Goal: Contribute content: Contribute content

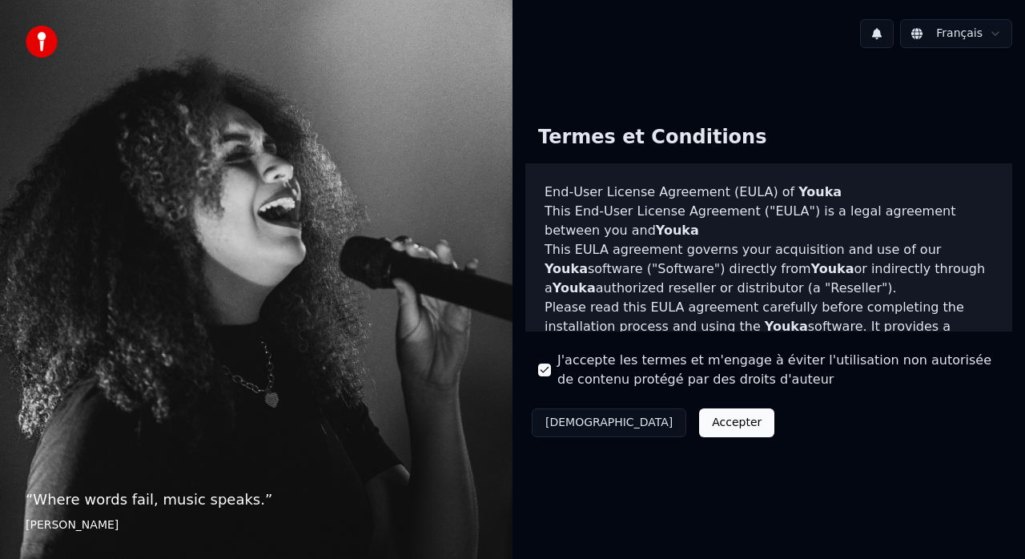
click at [699, 423] on button "Accepter" at bounding box center [736, 423] width 75 height 29
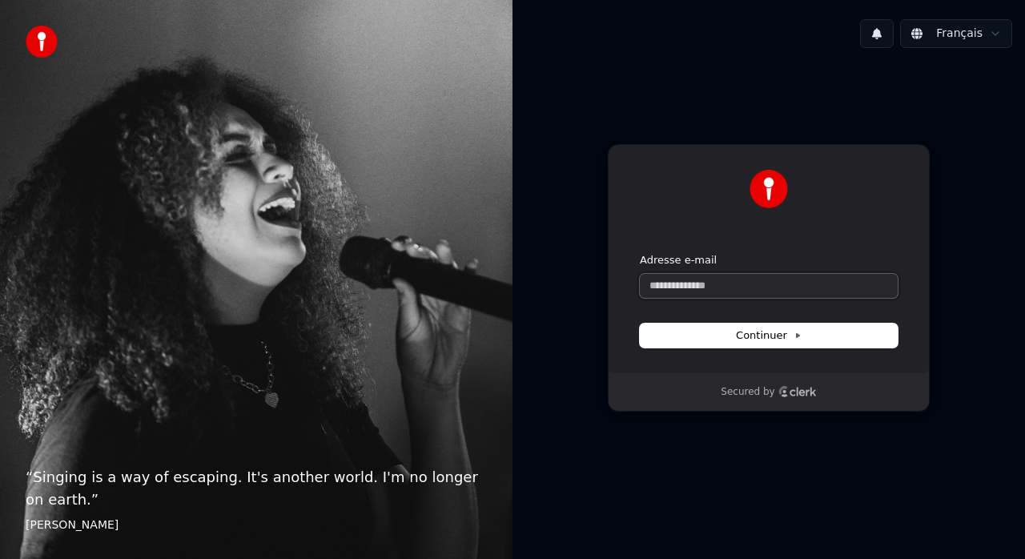
click at [735, 287] on input "Adresse e-mail" at bounding box center [769, 286] width 258 height 24
click at [776, 338] on span "Continuer" at bounding box center [769, 335] width 66 height 14
type input "**********"
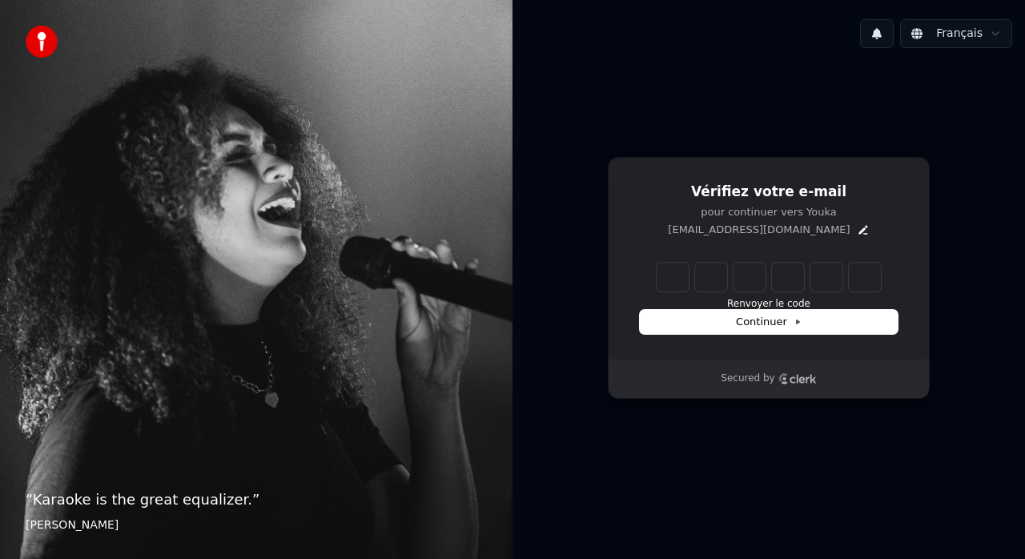
click at [667, 283] on input "Enter verification code" at bounding box center [769, 277] width 224 height 29
type input "******"
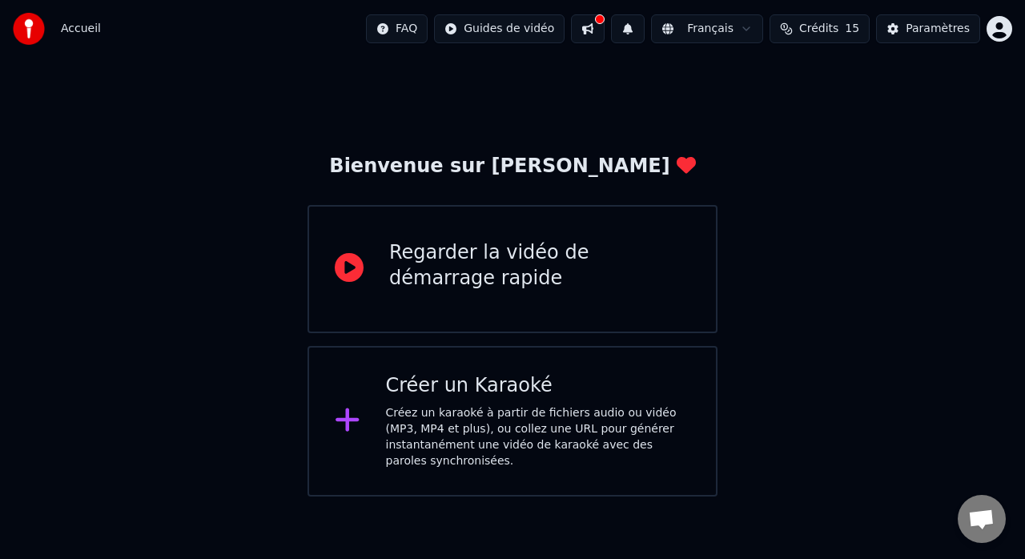
click at [364, 420] on div at bounding box center [354, 421] width 38 height 32
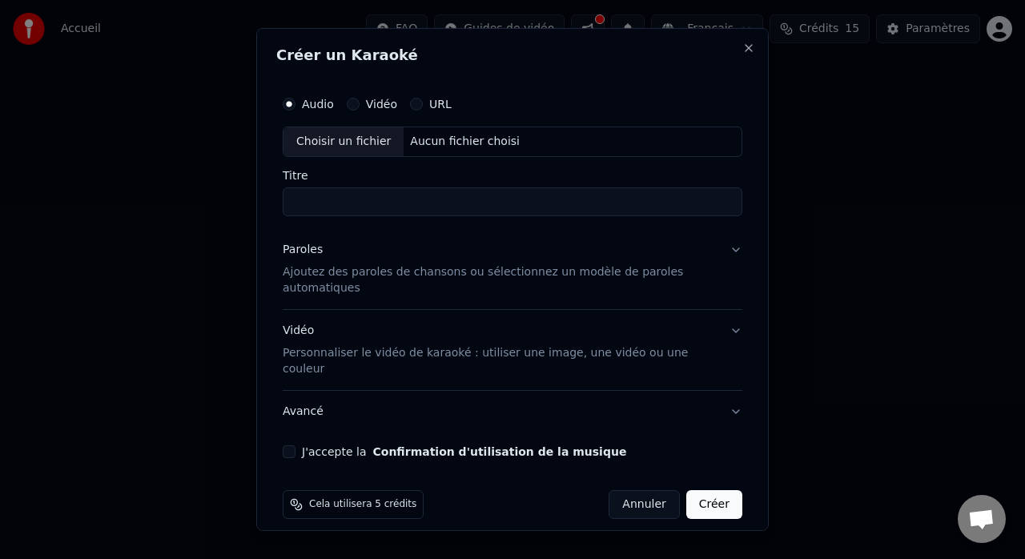
click at [442, 150] on div "Aucun fichier choisi" at bounding box center [465, 142] width 123 height 16
click at [343, 151] on div "Choisir un fichier" at bounding box center [344, 141] width 120 height 29
type input "**********"
click at [287, 445] on button "J'accepte la Confirmation d'utilisation de la musique" at bounding box center [289, 451] width 13 height 13
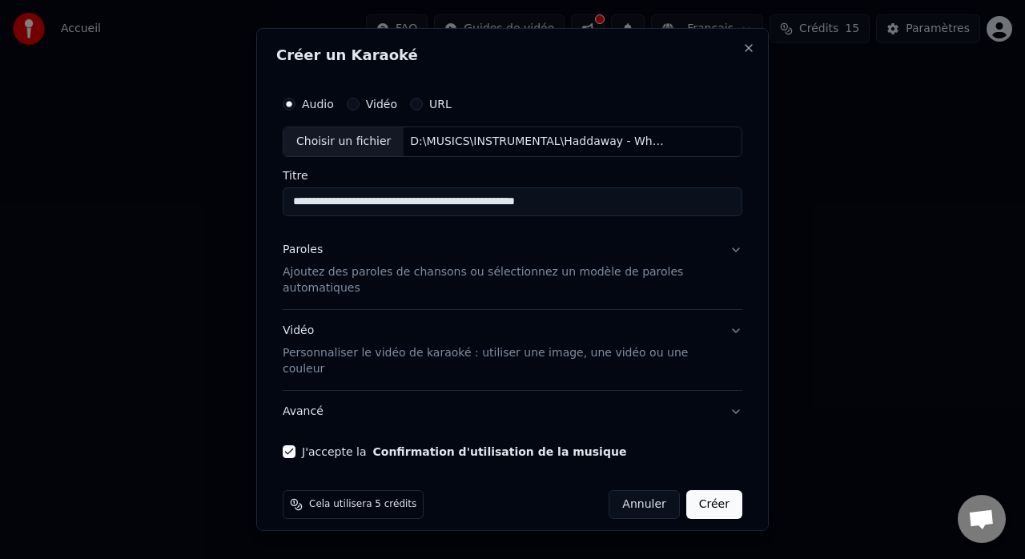
click at [341, 284] on p "Ajoutez des paroles de chansons ou sélectionnez un modèle de paroles automatiqu…" at bounding box center [500, 280] width 434 height 32
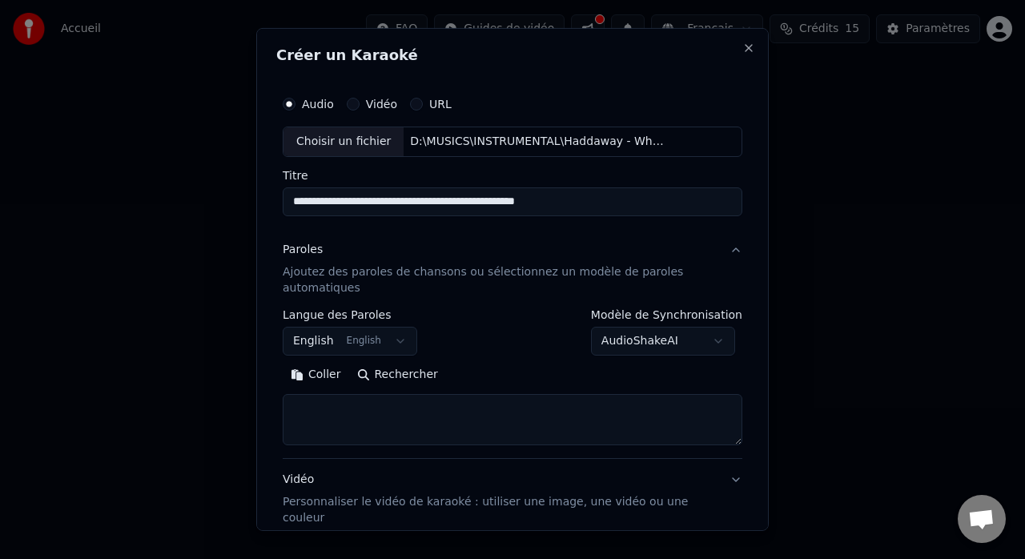
click at [296, 372] on button "Coller" at bounding box center [316, 375] width 66 height 26
click at [391, 338] on button "English English" at bounding box center [350, 341] width 135 height 29
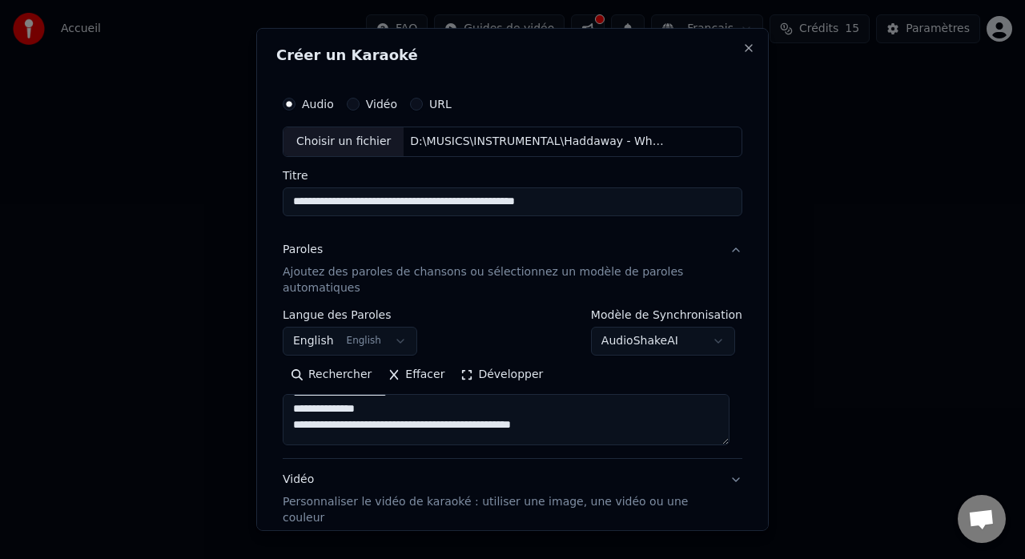
scroll to position [401, 0]
type textarea "**********"
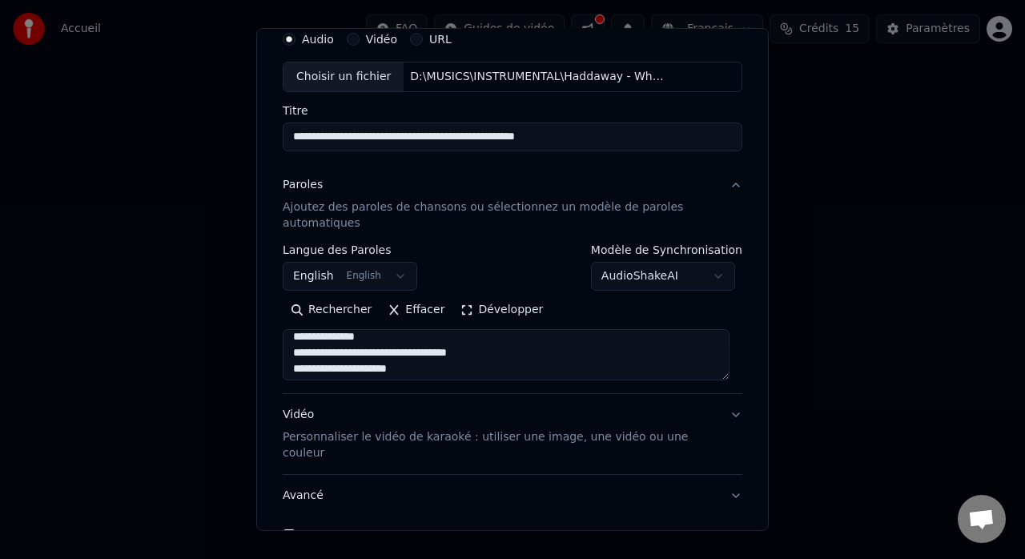
scroll to position [0, 0]
drag, startPoint x: 338, startPoint y: 362, endPoint x: 211, endPoint y: 248, distance: 170.2
click at [211, 248] on body "**********" at bounding box center [512, 248] width 1025 height 497
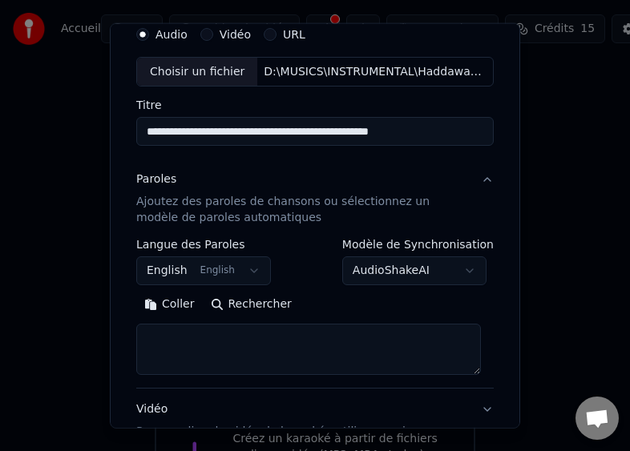
click at [150, 303] on button "Coller" at bounding box center [169, 305] width 66 height 26
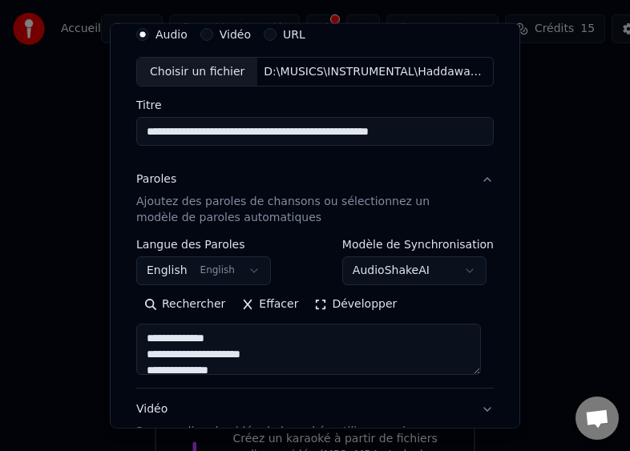
type textarea "**********"
click at [462, 268] on body "**********" at bounding box center [315, 269] width 630 height 538
click at [80, 296] on div at bounding box center [315, 225] width 630 height 451
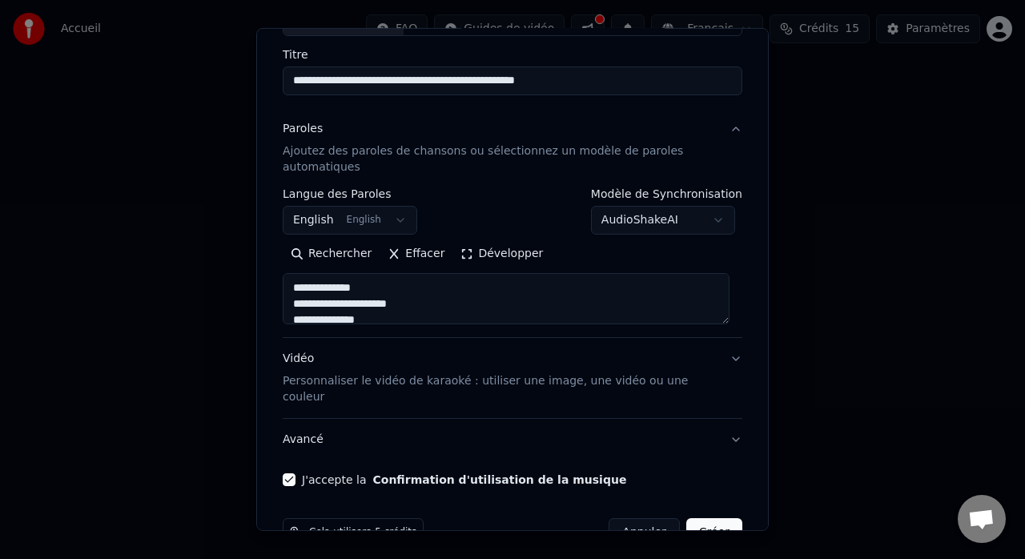
scroll to position [145, 0]
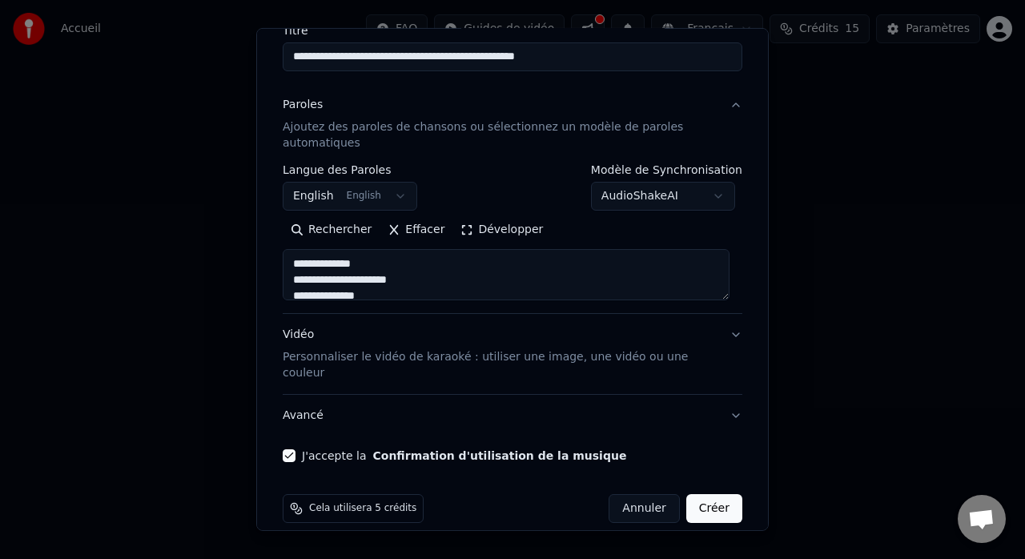
click at [711, 494] on button "Créer" at bounding box center [715, 508] width 56 height 29
select select "**"
type textarea "**********"
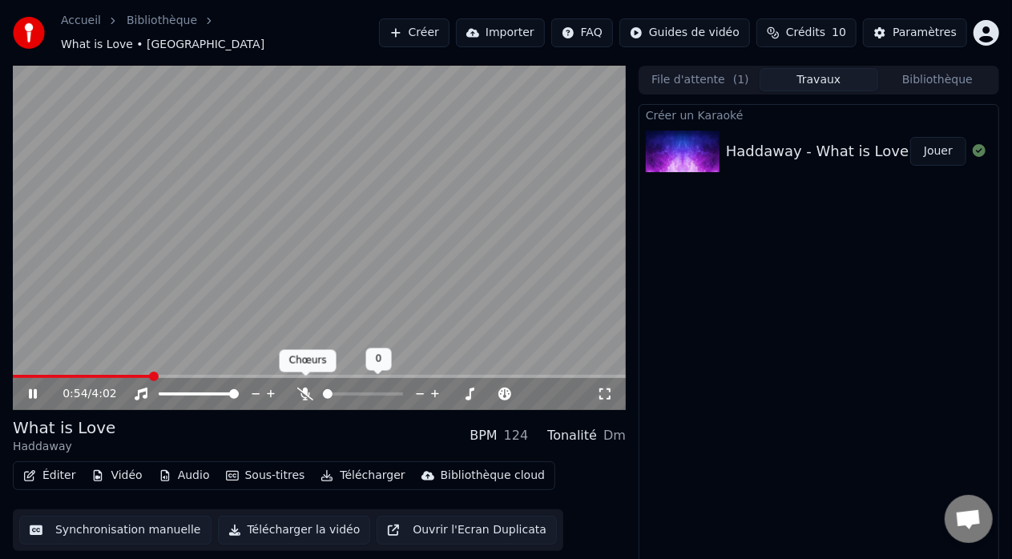
click at [304, 390] on icon at bounding box center [305, 394] width 16 height 13
click at [304, 390] on icon at bounding box center [305, 394] width 9 height 13
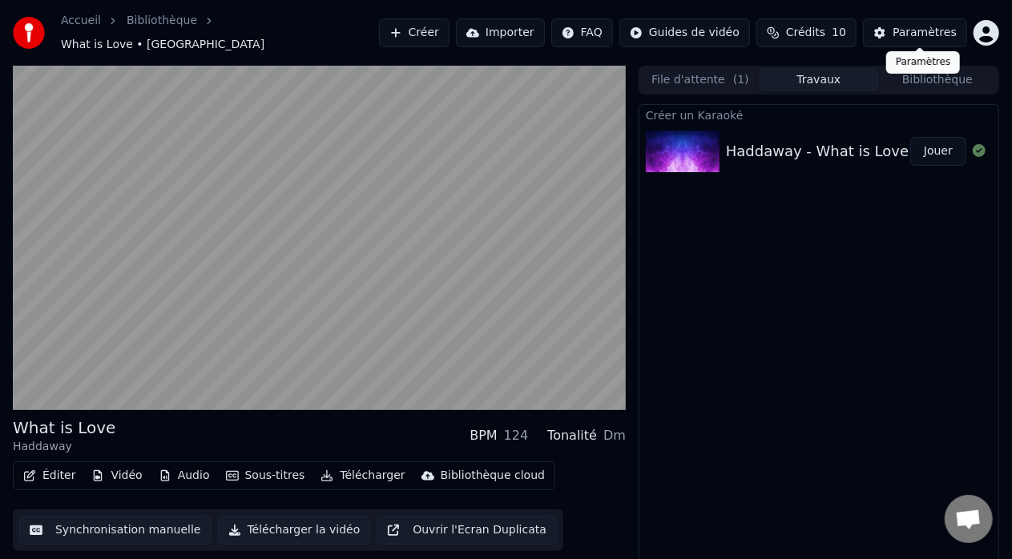
click at [915, 27] on div "Paramètres" at bounding box center [924, 33] width 64 height 16
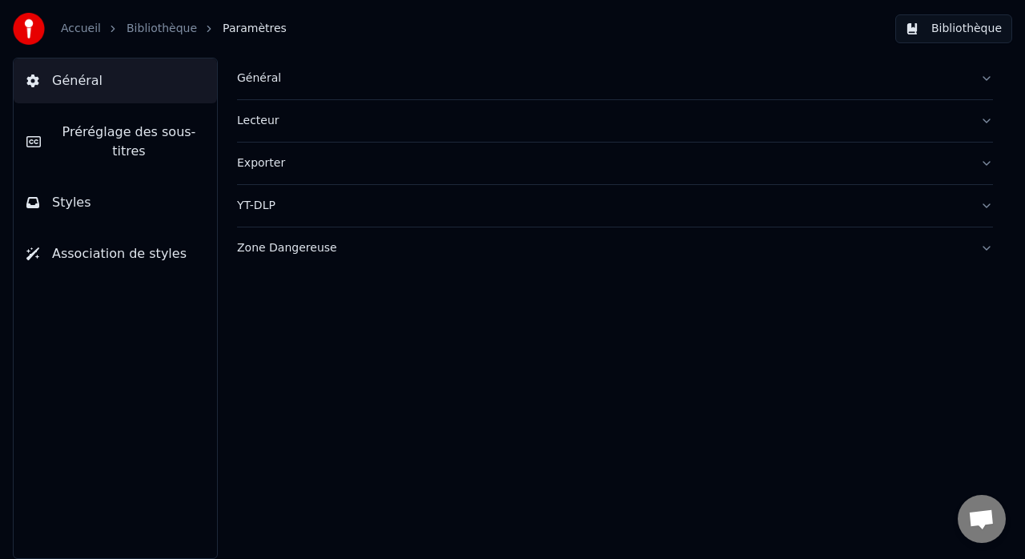
click at [114, 138] on span "Préréglage des sous-titres" at bounding box center [129, 142] width 151 height 38
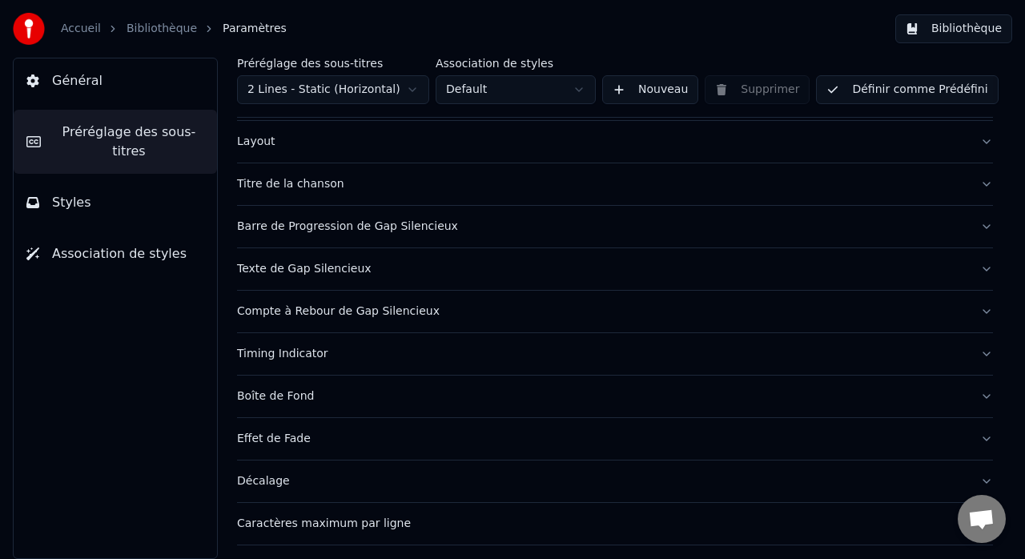
scroll to position [151, 0]
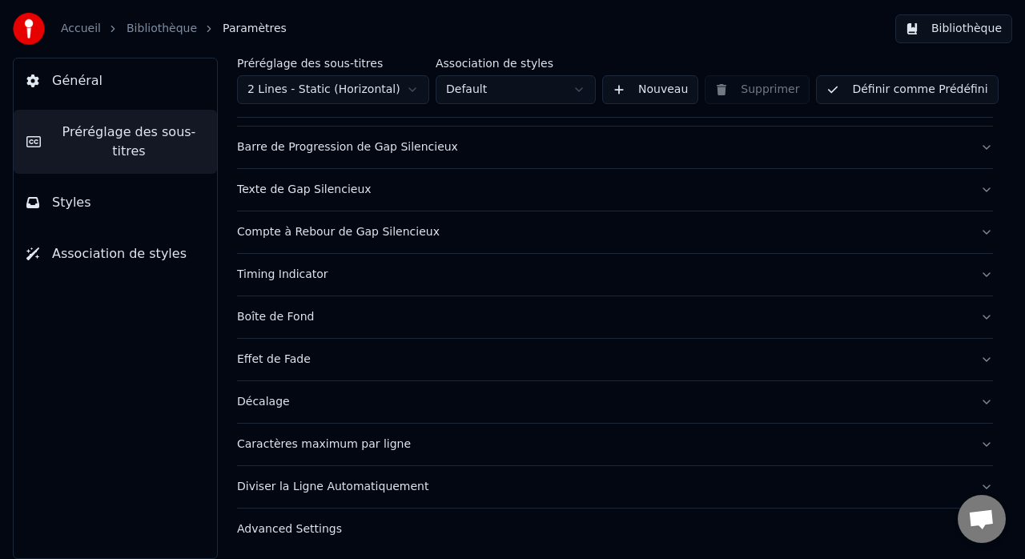
click at [91, 182] on button "Styles" at bounding box center [115, 202] width 203 height 45
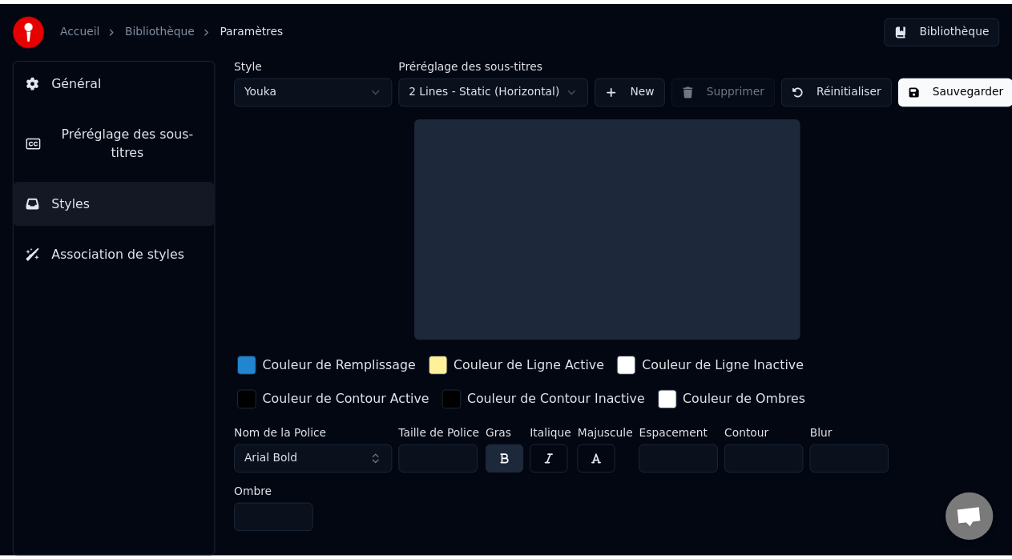
scroll to position [0, 0]
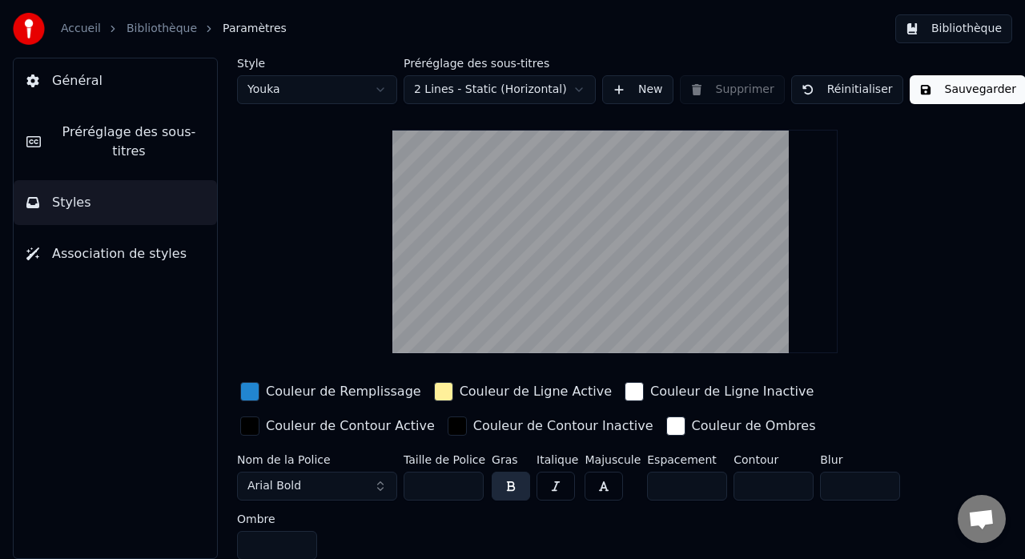
click at [107, 244] on span "Association de styles" at bounding box center [119, 253] width 135 height 19
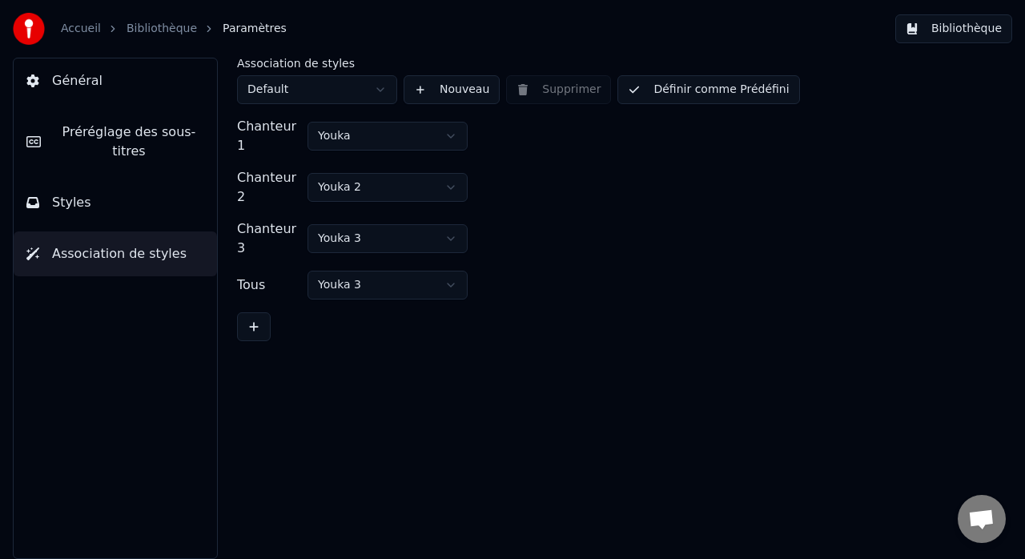
click at [54, 79] on span "Général" at bounding box center [77, 80] width 50 height 19
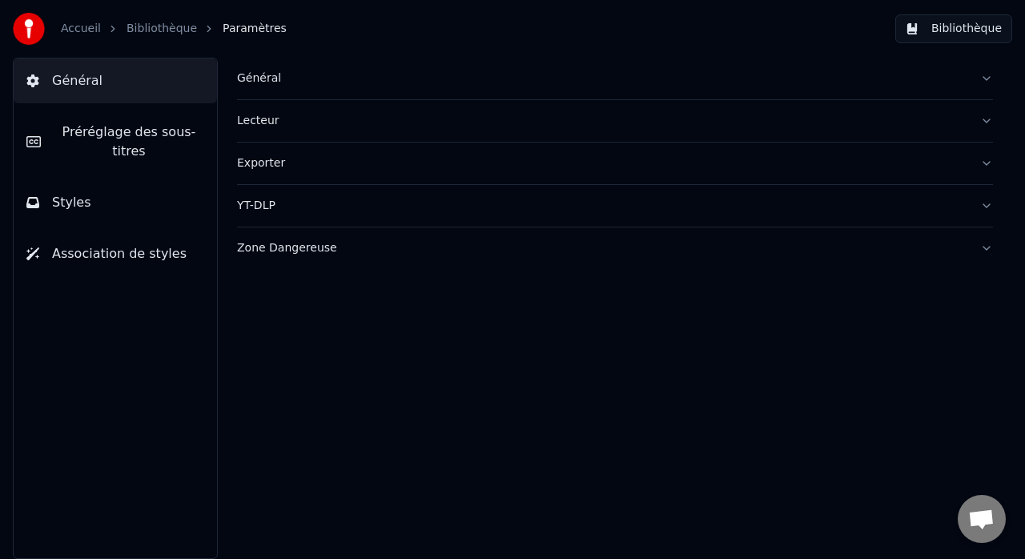
click at [962, 30] on button "Bibliothèque" at bounding box center [954, 28] width 117 height 29
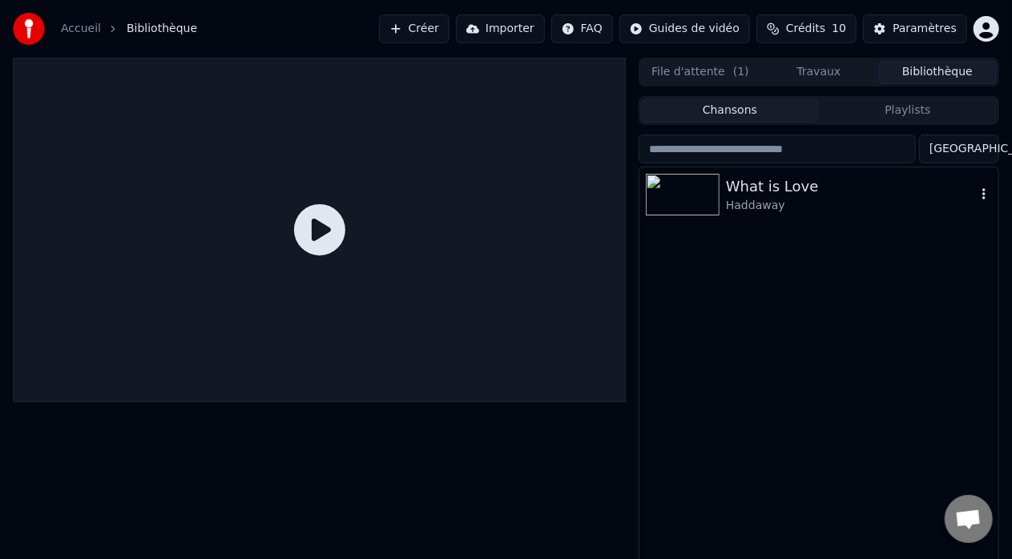
click at [767, 191] on div "What is Love" at bounding box center [851, 186] width 250 height 22
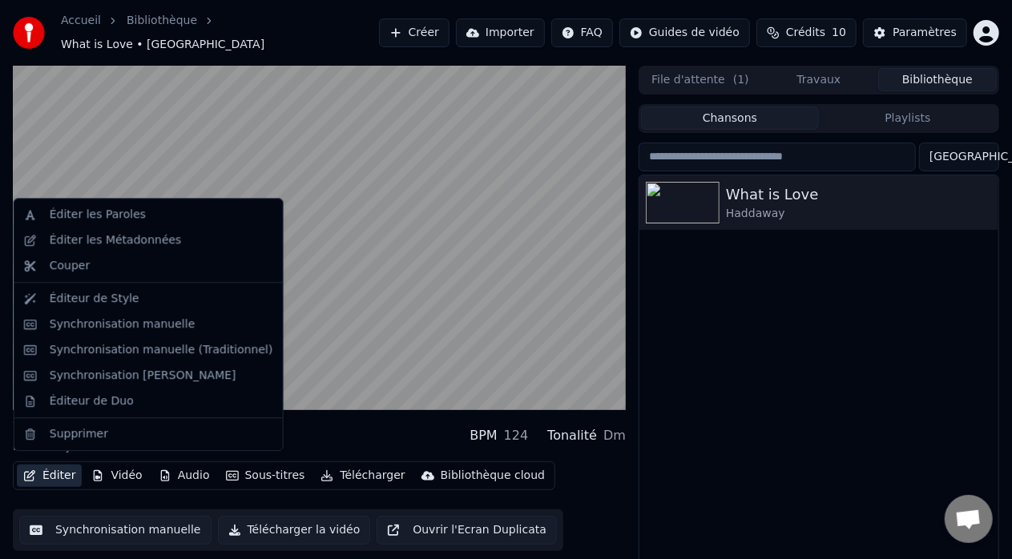
click at [50, 469] on button "Éditer" at bounding box center [49, 476] width 65 height 22
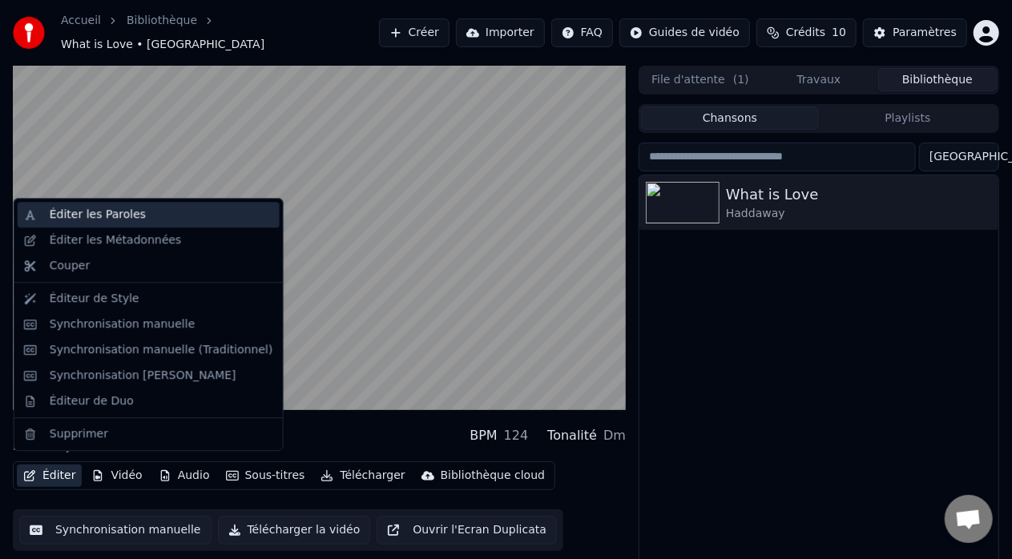
click at [63, 215] on div "Éditer les Paroles" at bounding box center [98, 215] width 96 height 16
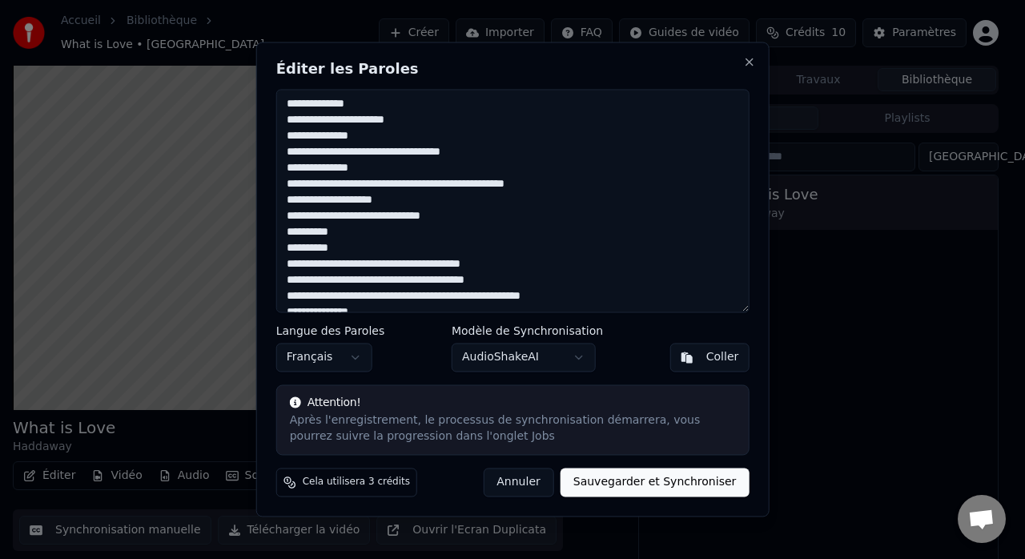
click at [577, 359] on body "Accueil Bibliothèque What is Love • Haddaway Créer Importer FAQ Guides de vidéo…" at bounding box center [506, 279] width 1012 height 559
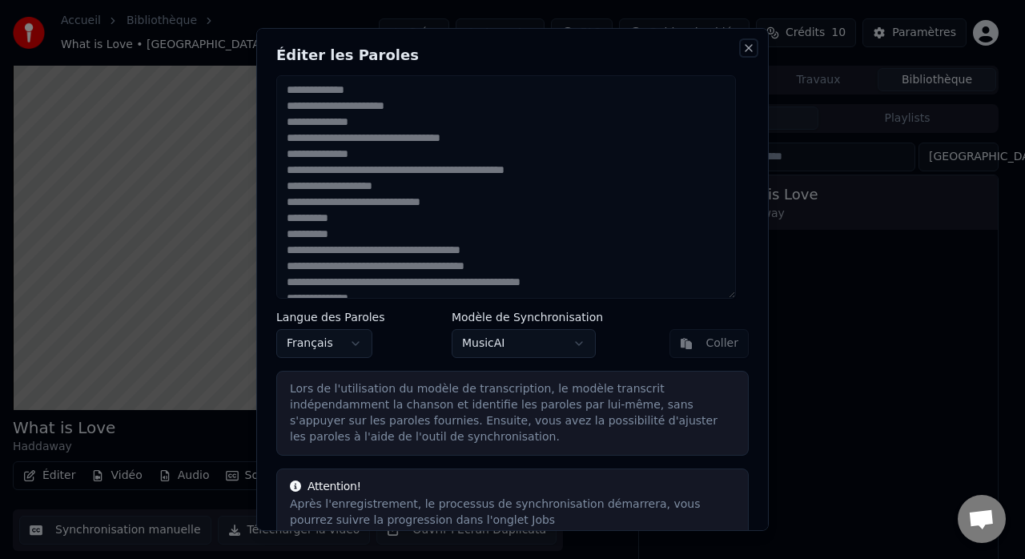
click at [743, 48] on button "Close" at bounding box center [749, 48] width 13 height 13
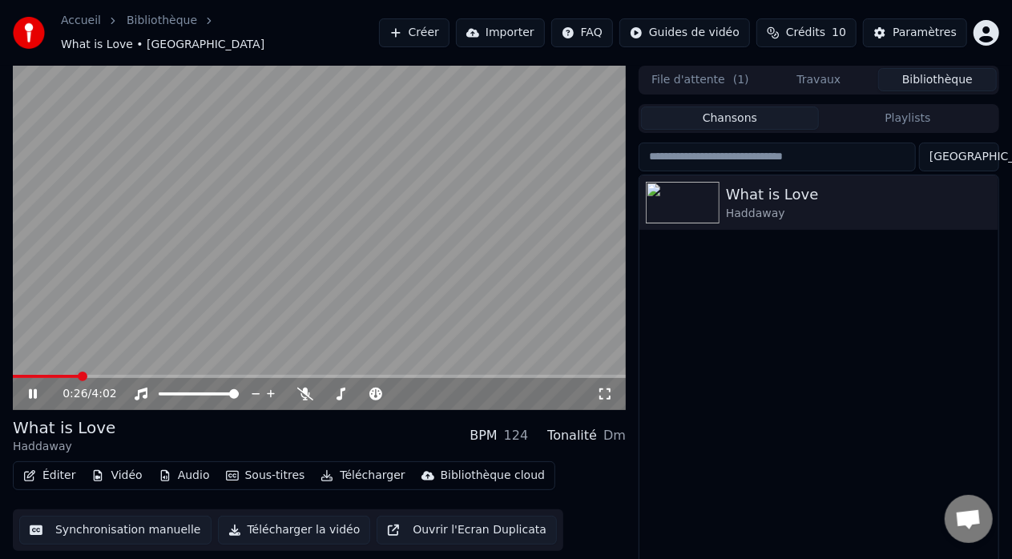
click at [48, 469] on button "Éditer" at bounding box center [49, 476] width 65 height 22
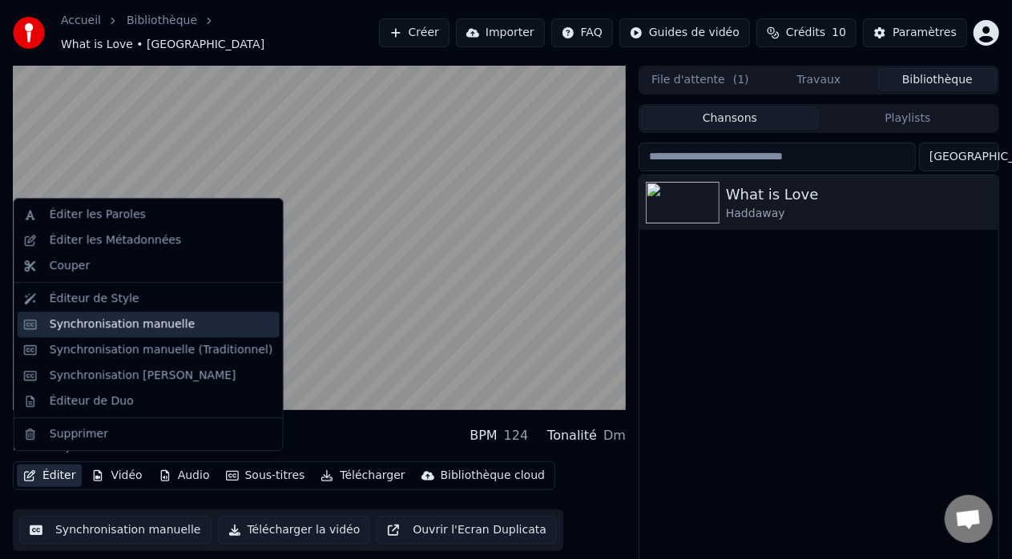
click at [120, 328] on div "Synchronisation manuelle" at bounding box center [123, 324] width 146 height 16
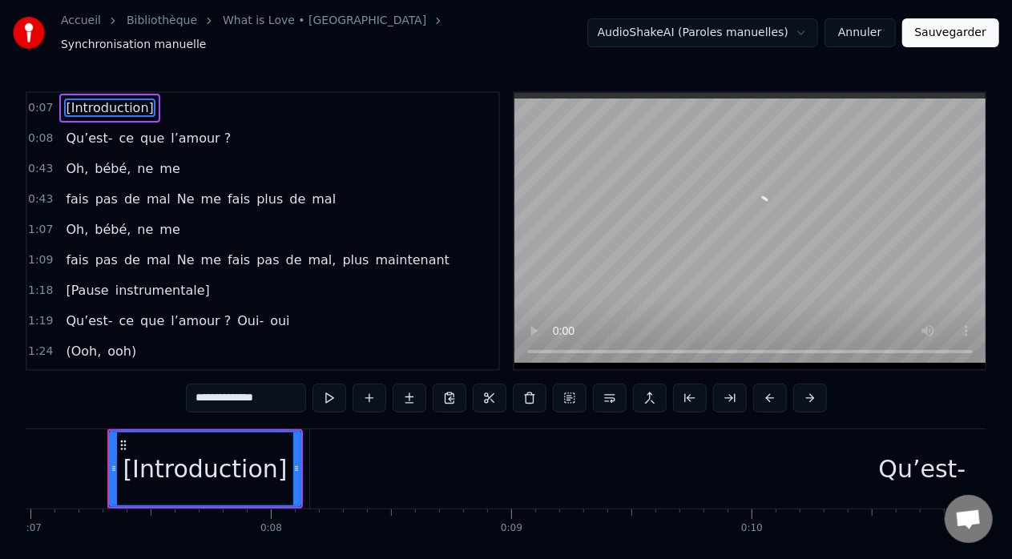
scroll to position [0, 1679]
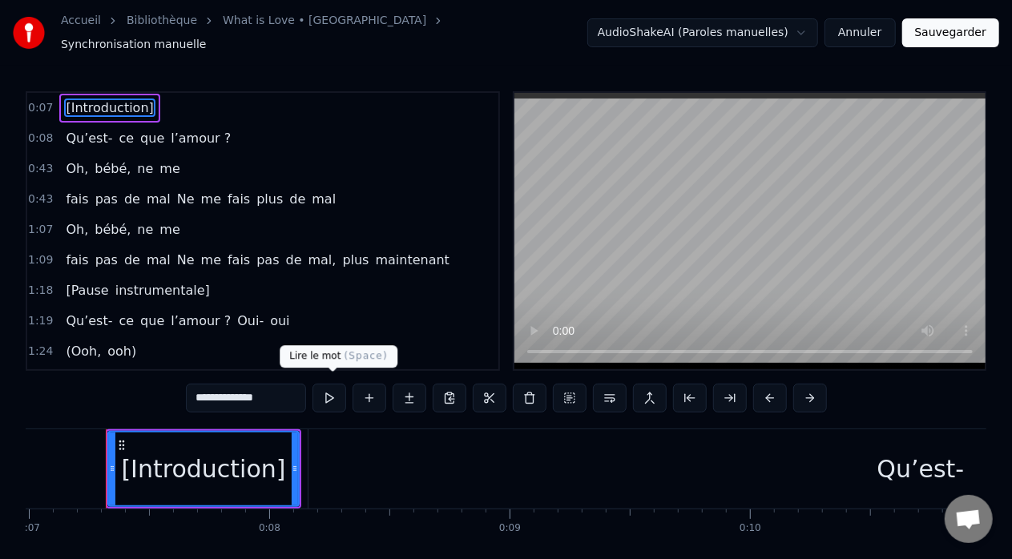
click at [334, 389] on button at bounding box center [329, 398] width 34 height 29
click at [333, 385] on button at bounding box center [329, 398] width 34 height 29
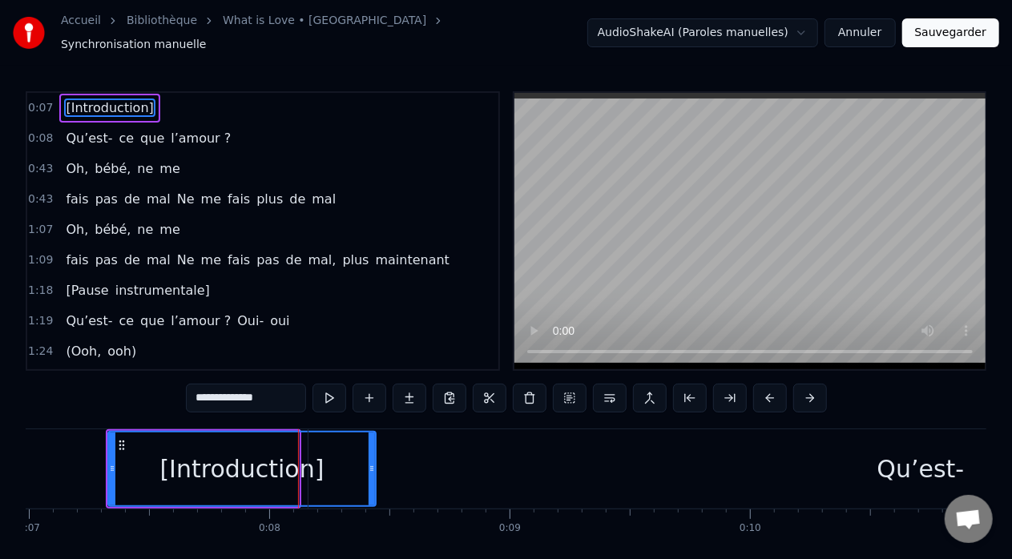
drag, startPoint x: 294, startPoint y: 462, endPoint x: 346, endPoint y: 459, distance: 52.2
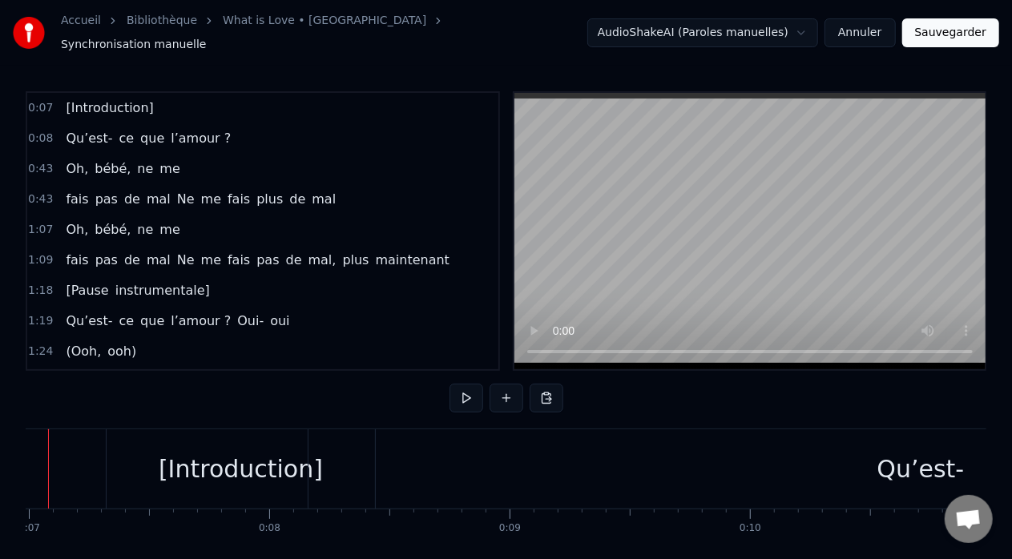
scroll to position [0, 1621]
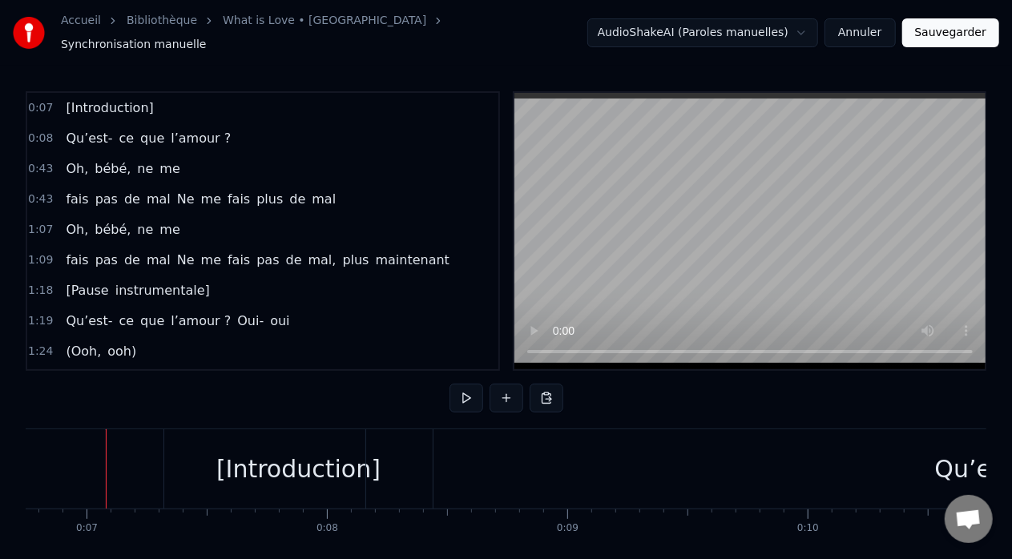
drag, startPoint x: 159, startPoint y: 449, endPoint x: 98, endPoint y: 471, distance: 65.6
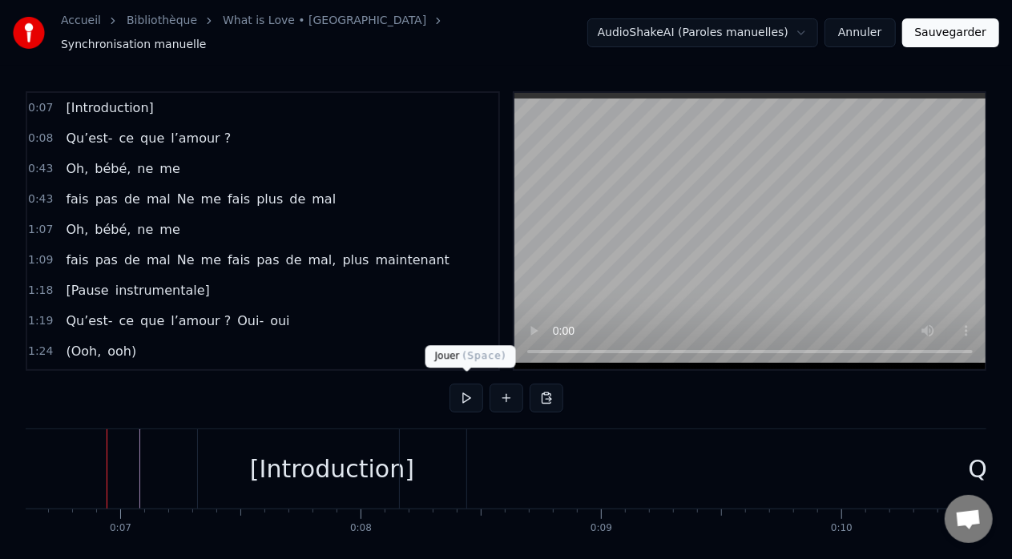
click at [474, 388] on button at bounding box center [466, 398] width 34 height 29
click at [466, 389] on button at bounding box center [466, 398] width 34 height 29
click at [465, 386] on button at bounding box center [466, 398] width 34 height 29
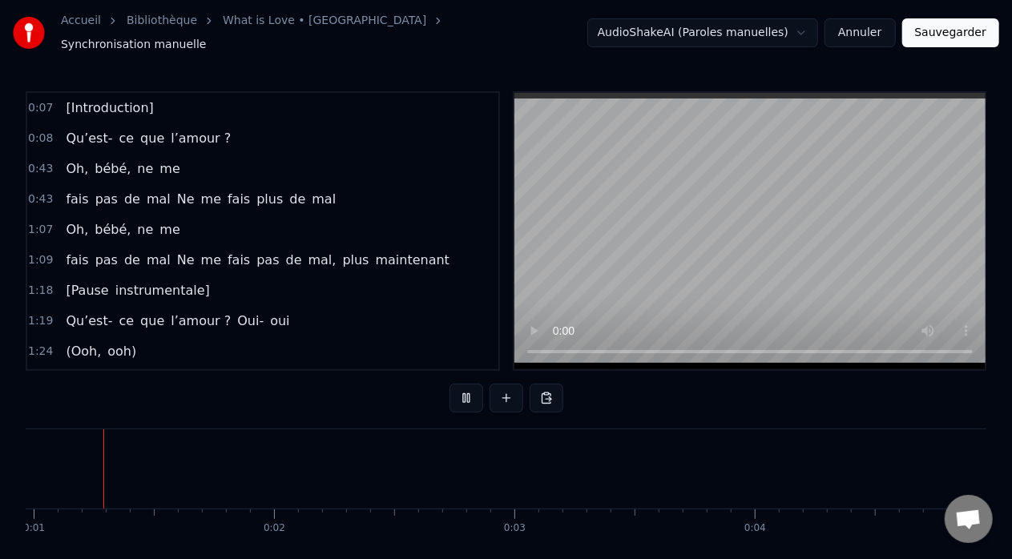
scroll to position [0, 220]
click at [465, 393] on button at bounding box center [466, 398] width 34 height 29
click at [466, 388] on button at bounding box center [466, 398] width 34 height 29
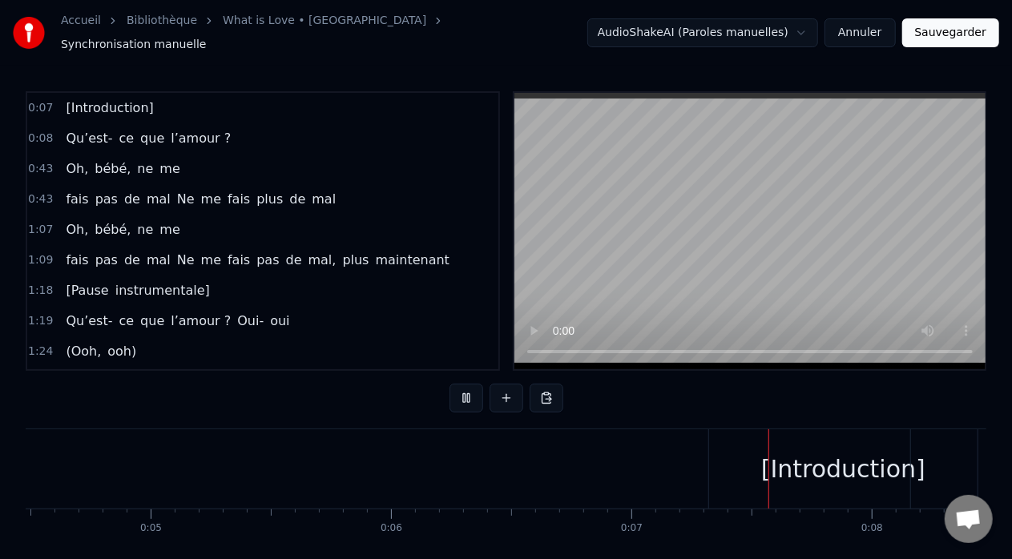
click at [460, 389] on button at bounding box center [466, 398] width 34 height 29
click at [462, 389] on button at bounding box center [466, 398] width 34 height 29
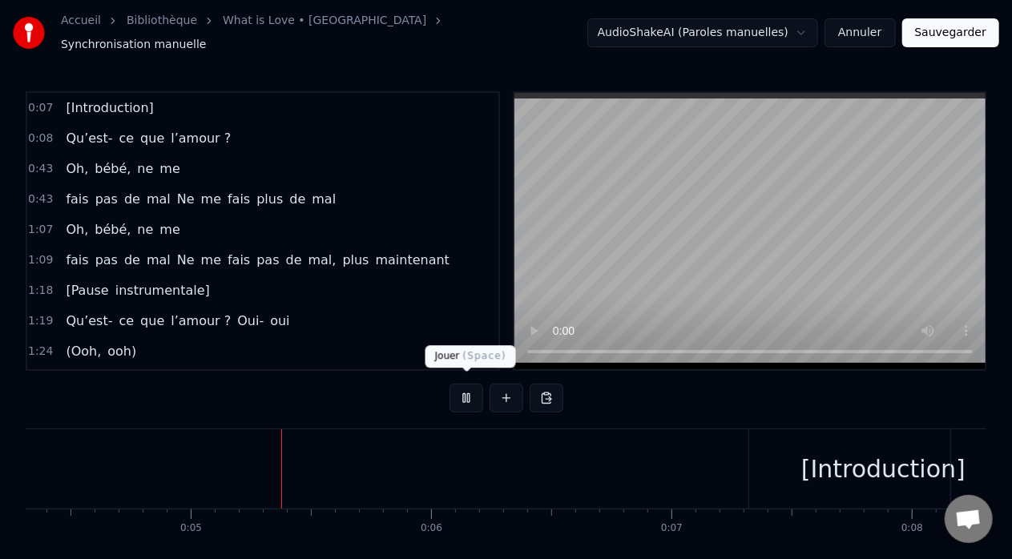
scroll to position [0, 1057]
click at [465, 390] on button at bounding box center [466, 398] width 34 height 29
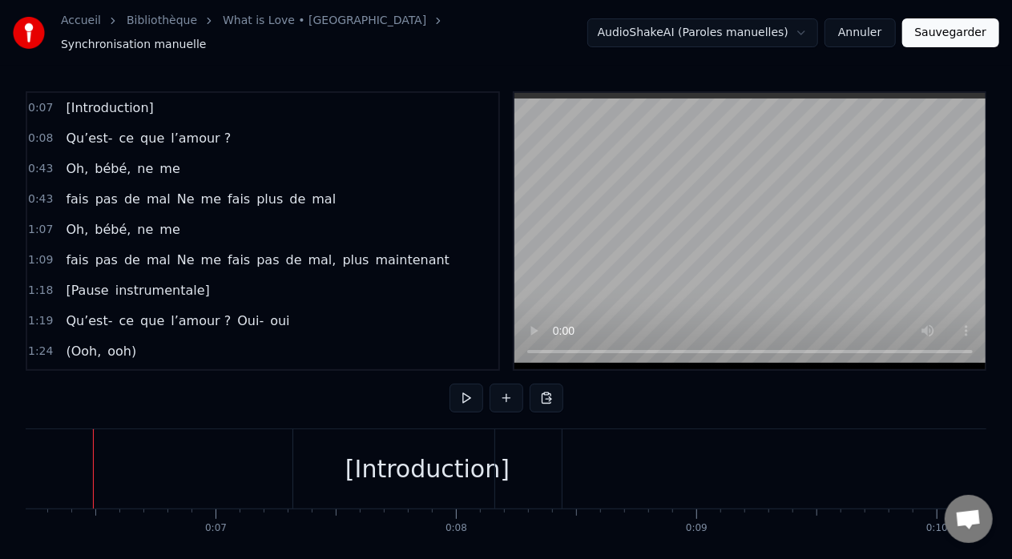
scroll to position [0, 1480]
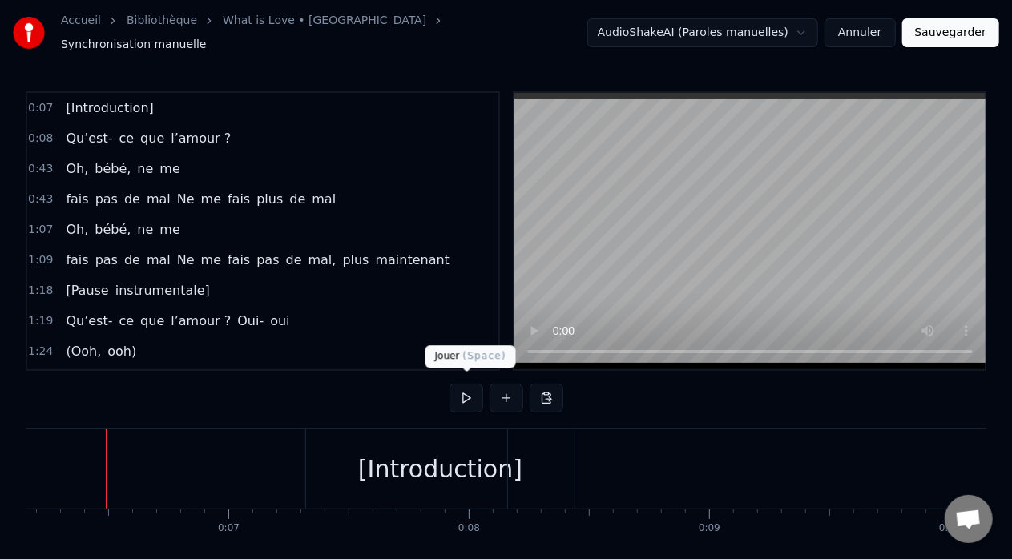
click at [467, 388] on button at bounding box center [466, 398] width 34 height 29
click at [466, 388] on button at bounding box center [466, 398] width 34 height 29
click at [66, 130] on span "Qu’est-" at bounding box center [89, 138] width 50 height 18
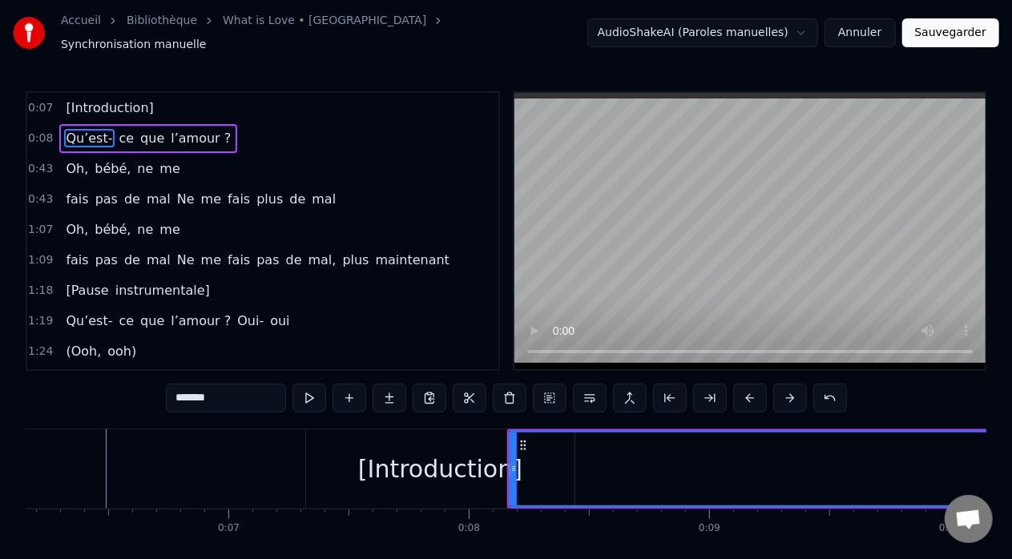
click at [855, 33] on button "Annuler" at bounding box center [859, 32] width 70 height 29
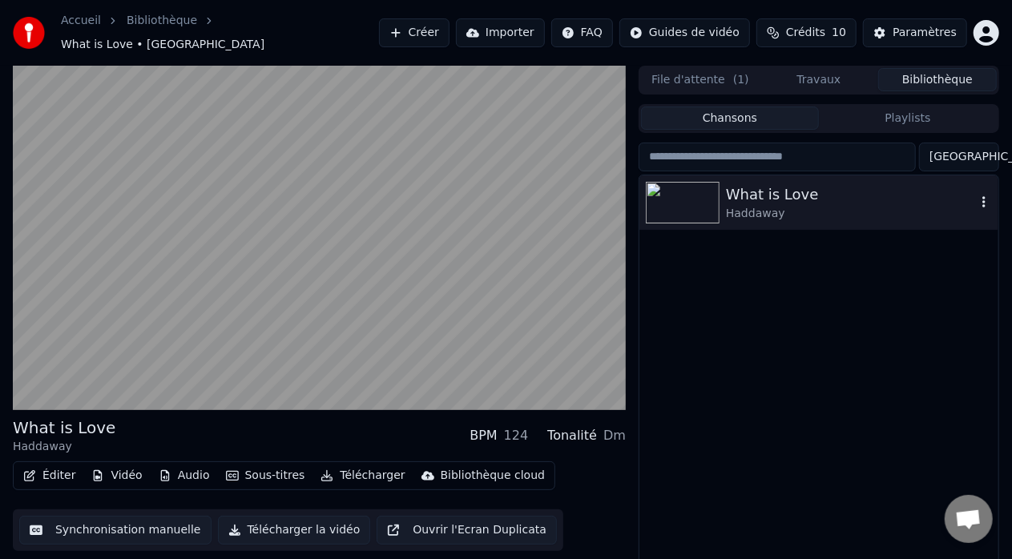
click at [839, 206] on div "Haddaway" at bounding box center [851, 214] width 250 height 16
